Goal: Information Seeking & Learning: Learn about a topic

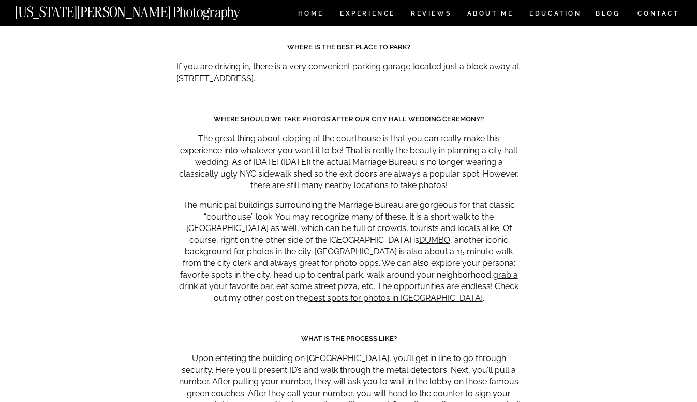
scroll to position [4701, 0]
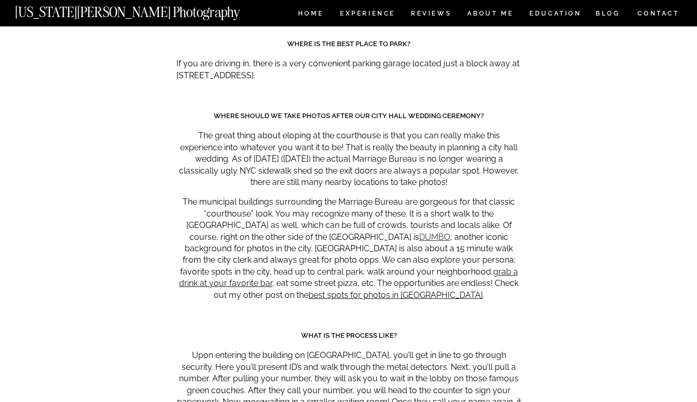
click at [419, 232] on link "DUMBO" at bounding box center [434, 237] width 31 height 10
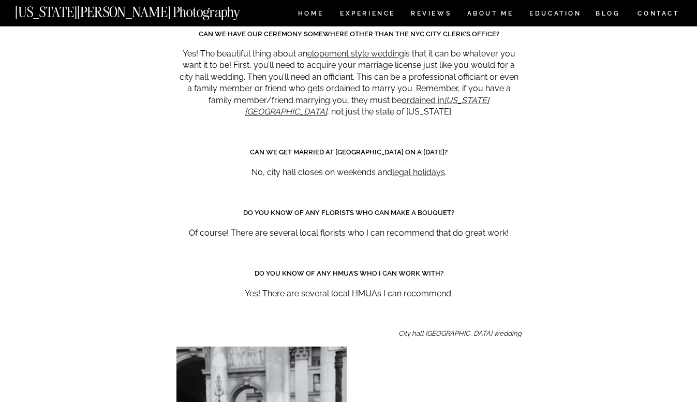
scroll to position [5876, 0]
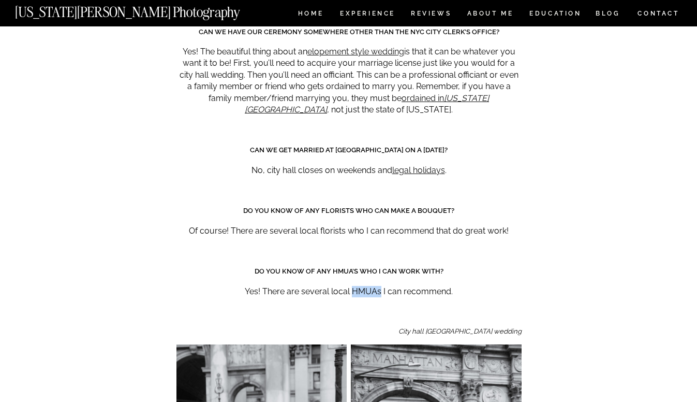
drag, startPoint x: 379, startPoint y: 205, endPoint x: 352, endPoint y: 204, distance: 27.5
click at [352, 286] on p "Yes! There are several local HMUAs I can recommend." at bounding box center [348, 291] width 345 height 11
copy p "HMUAs"
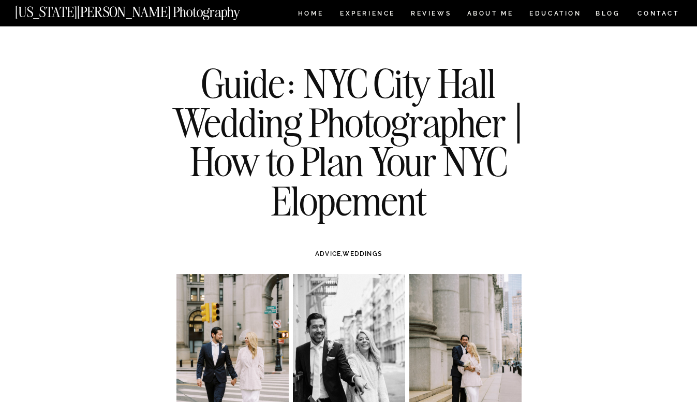
scroll to position [0, 0]
click at [367, 14] on nav "Experience" at bounding box center [367, 14] width 54 height 9
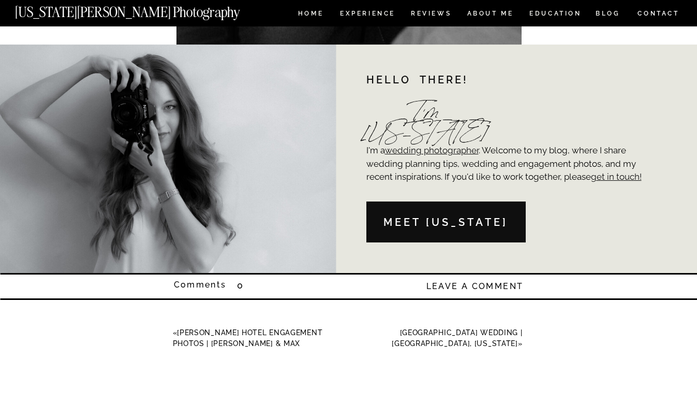
scroll to position [7580, 0]
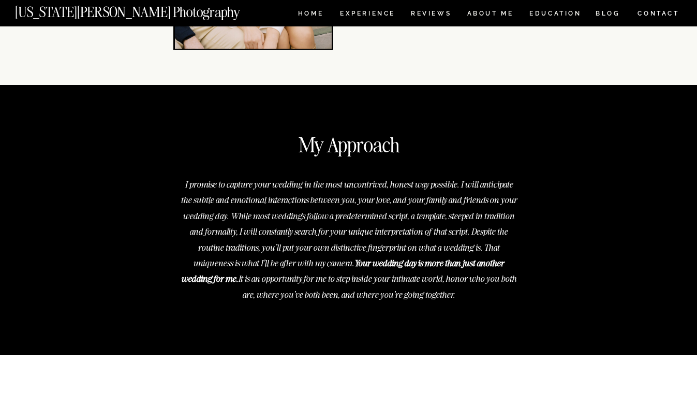
scroll to position [3747, 0]
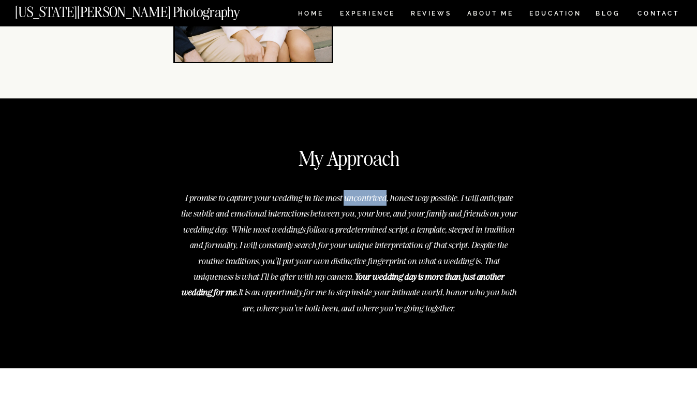
drag, startPoint x: 386, startPoint y: 199, endPoint x: 343, endPoint y: 198, distance: 42.5
click at [343, 198] on p "I promise to capture your wedding in the most uncontrived, honest way possible.…" at bounding box center [348, 251] width 337 height 123
copy p "uncontrived"
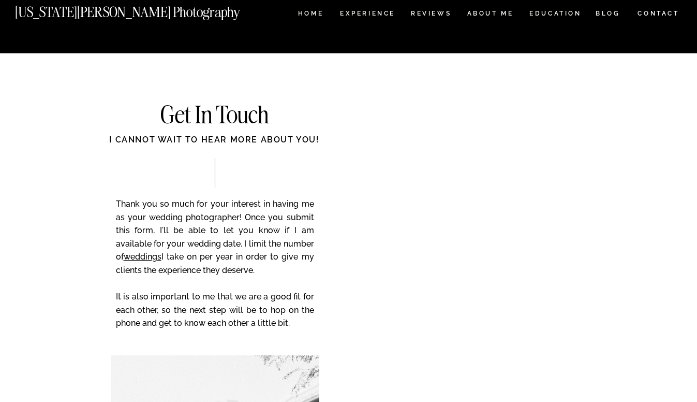
scroll to position [4072, 0]
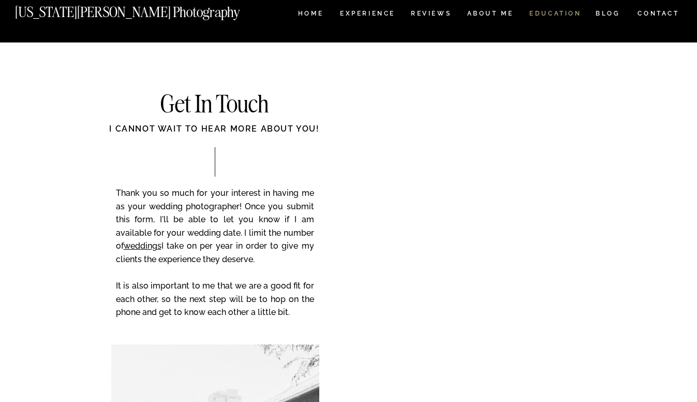
click at [541, 17] on nav "EDUCATION" at bounding box center [555, 14] width 54 height 9
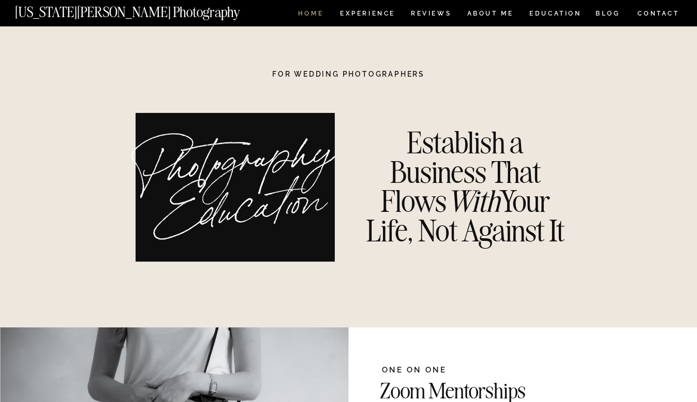
click at [311, 13] on nav "HOME" at bounding box center [311, 14] width 30 height 9
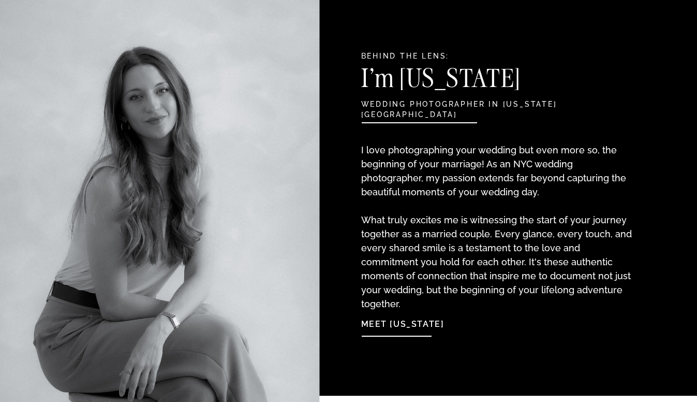
scroll to position [1088, 0]
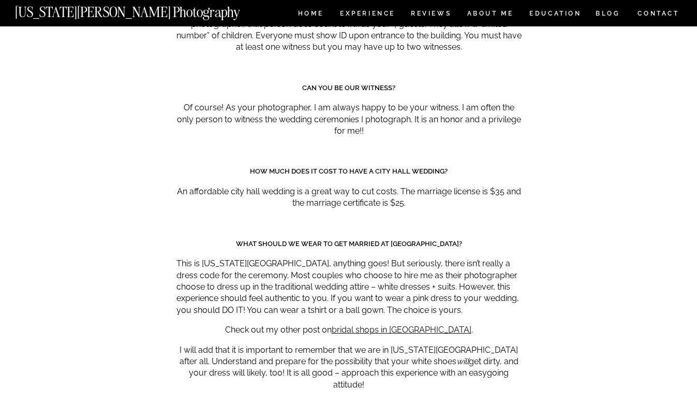
scroll to position [5287, 0]
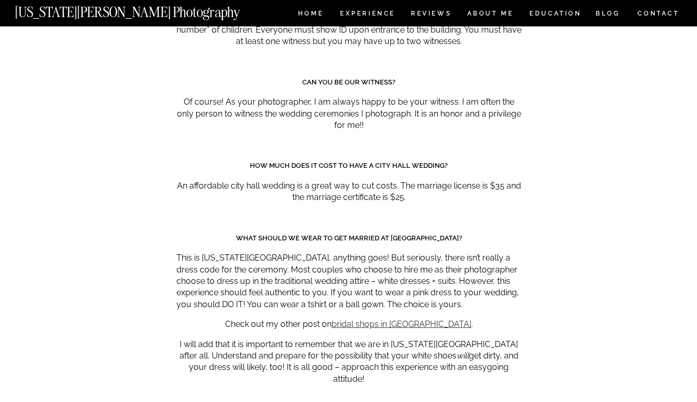
click at [377, 319] on link "bridal shops in NYC" at bounding box center [402, 324] width 140 height 10
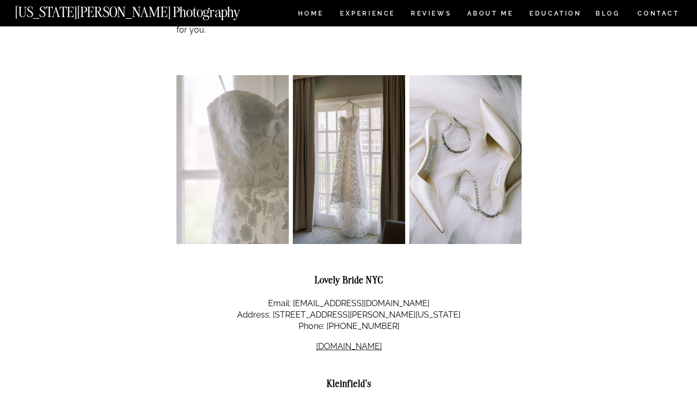
scroll to position [524, 0]
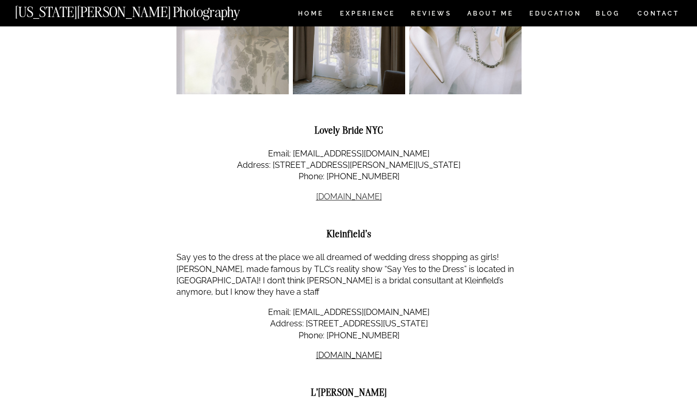
click at [329, 192] on link "lovelybride.com" at bounding box center [349, 197] width 66 height 10
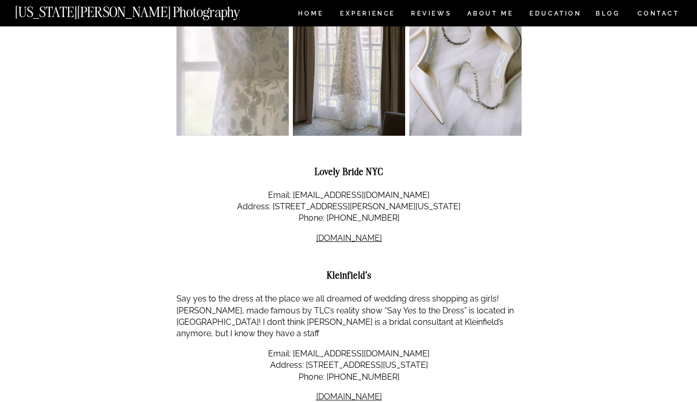
scroll to position [510, 0]
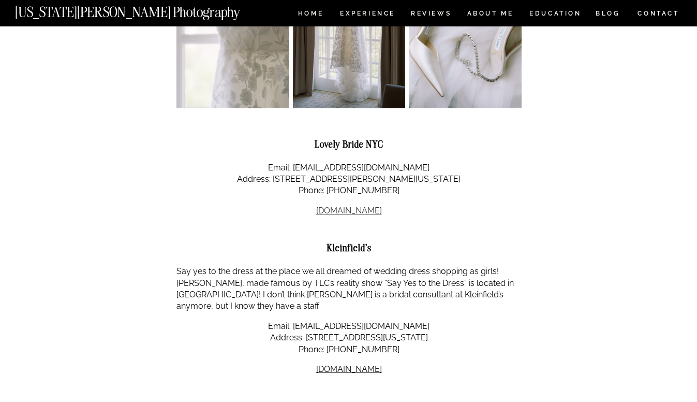
click at [332, 205] on link "[DOMAIN_NAME]" at bounding box center [349, 210] width 66 height 10
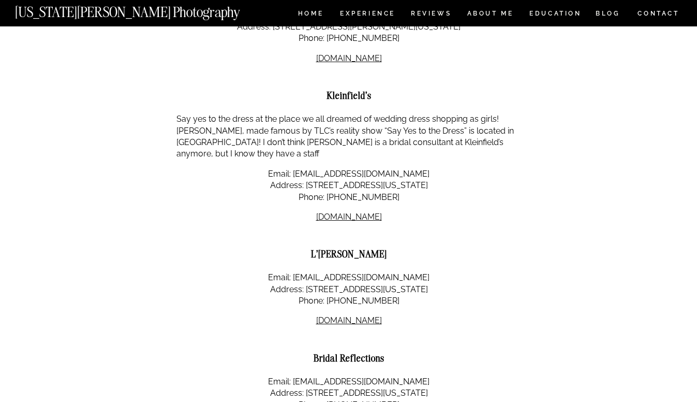
scroll to position [698, 0]
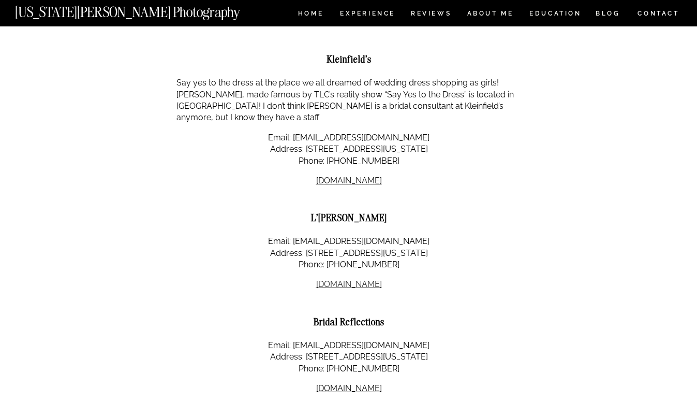
click at [356, 279] on link "[DOMAIN_NAME]" at bounding box center [349, 284] width 66 height 10
click at [338, 383] on link "[DOMAIN_NAME]" at bounding box center [349, 388] width 66 height 10
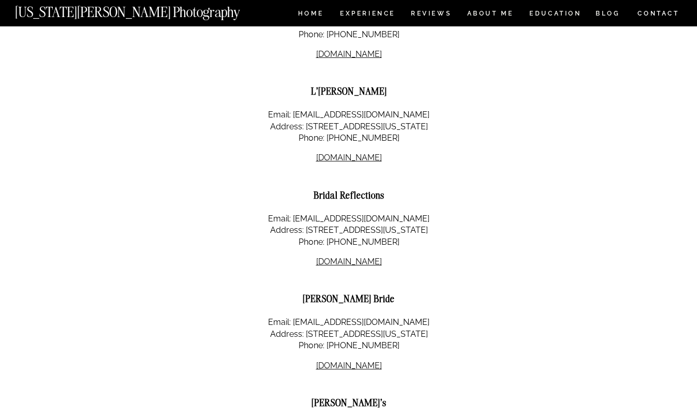
scroll to position [821, 0]
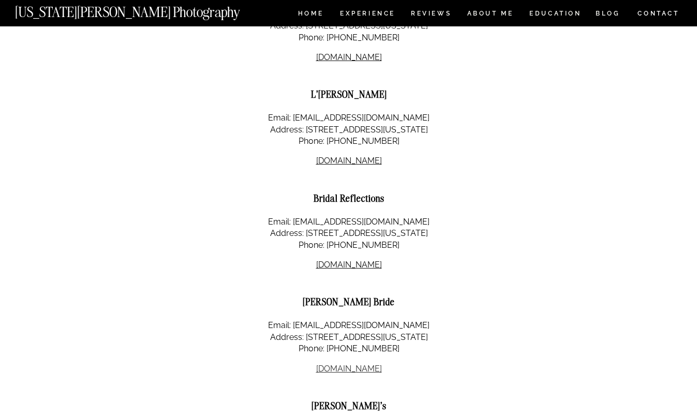
click at [348, 364] on link "[DOMAIN_NAME]" at bounding box center [349, 369] width 66 height 10
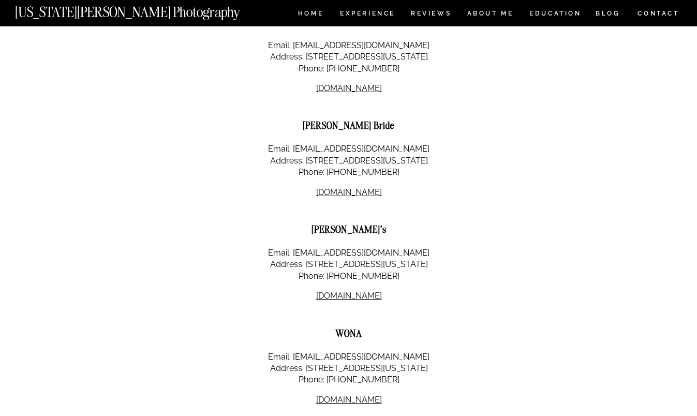
scroll to position [1070, 0]
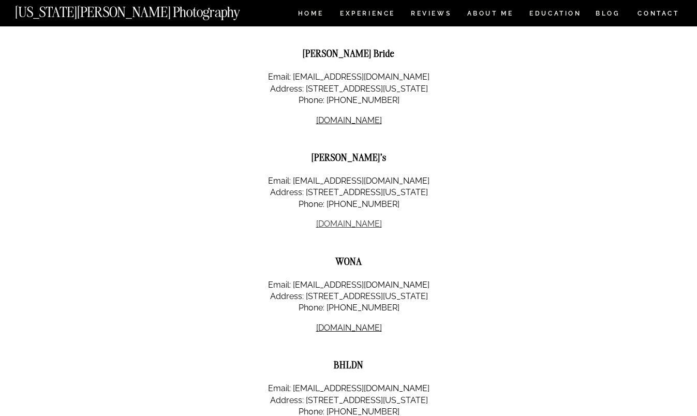
click at [335, 219] on link "[DOMAIN_NAME]" at bounding box center [349, 224] width 66 height 10
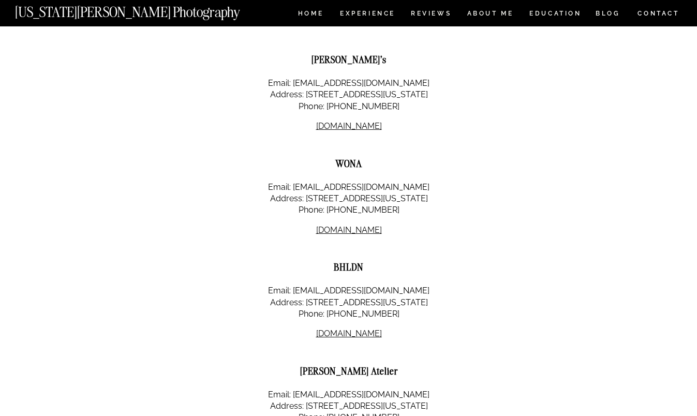
scroll to position [1111, 0]
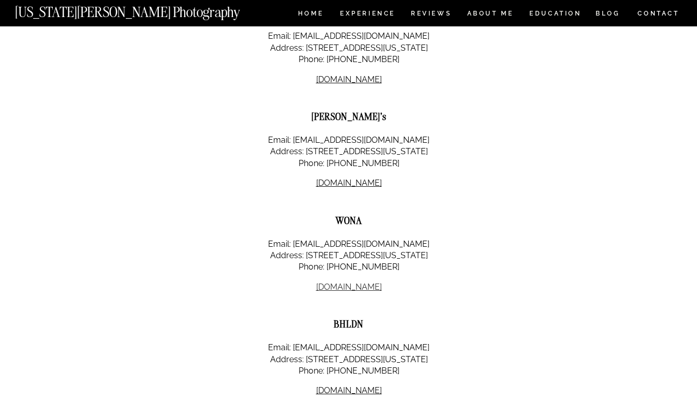
click at [339, 282] on link "[DOMAIN_NAME]" at bounding box center [349, 287] width 66 height 10
